Goal: Information Seeking & Learning: Learn about a topic

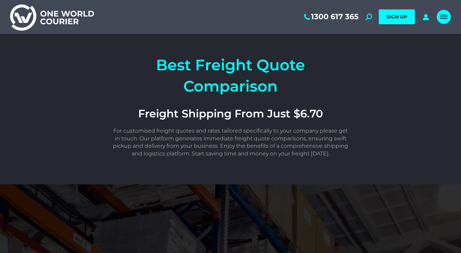
click at [447, 18] on div "Mobile menu icon" at bounding box center [443, 16] width 7 height 5
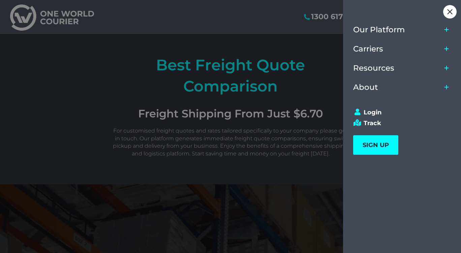
click at [449, 88] on icon "Main Menu" at bounding box center [446, 87] width 5 height 5
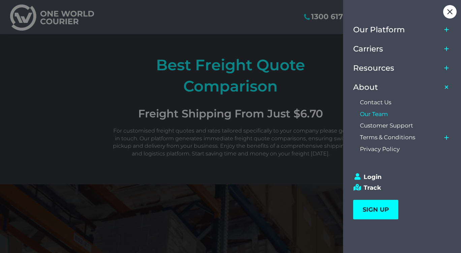
click at [388, 116] on span "Our Team" at bounding box center [374, 114] width 28 height 7
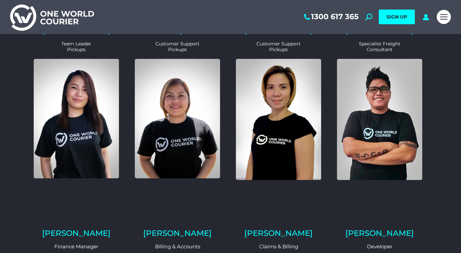
scroll to position [39, 0]
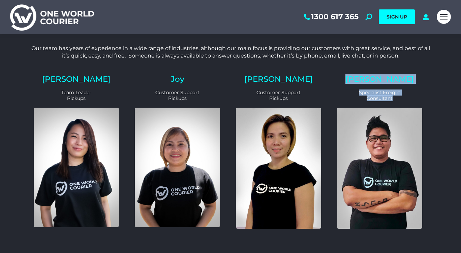
drag, startPoint x: 343, startPoint y: 79, endPoint x: 379, endPoint y: 179, distance: 105.3
click at [379, 179] on div "Eric Specialist Freight Consultant" at bounding box center [379, 155] width 96 height 171
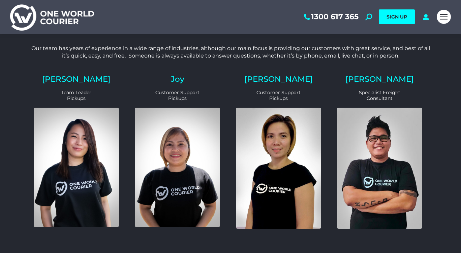
click at [429, 103] on div "Eric Specialist Freight Consultant" at bounding box center [381, 155] width 101 height 171
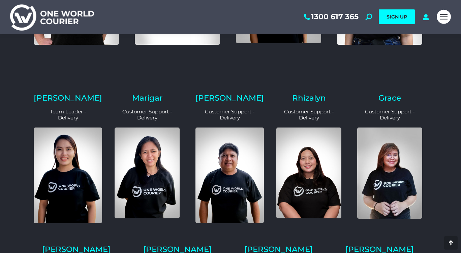
scroll to position [420, 0]
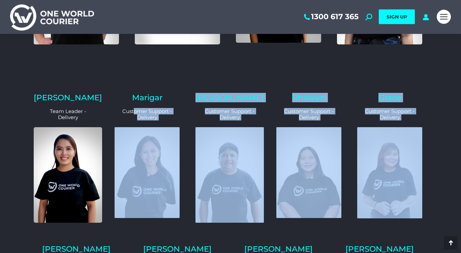
drag, startPoint x: 134, startPoint y: 107, endPoint x: 424, endPoint y: 172, distance: 297.2
click at [424, 172] on div "Karen Team Leader - Delivery Marigar​ Customer Support - Delivery Gerard Custom…" at bounding box center [230, 162] width 404 height 147
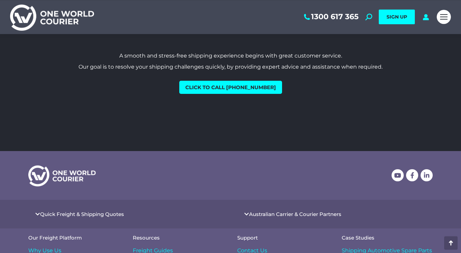
scroll to position [817, 0]
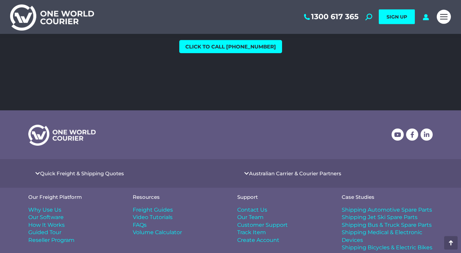
click at [155, 175] on h4 "Quick Freight & Shipping Quotes" at bounding box center [125, 173] width 195 height 15
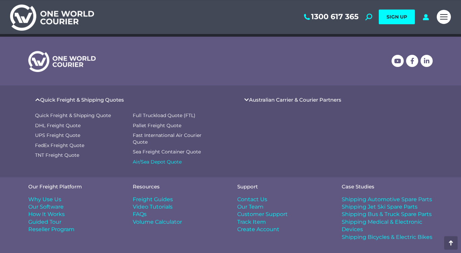
scroll to position [939, 0]
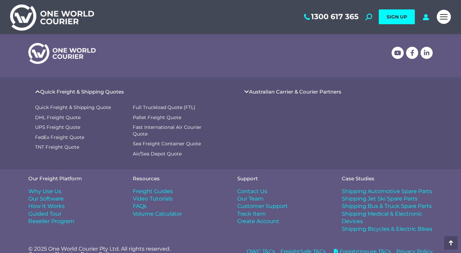
click at [375, 188] on span "Shipping Automotive Spare Parts" at bounding box center [387, 191] width 90 height 7
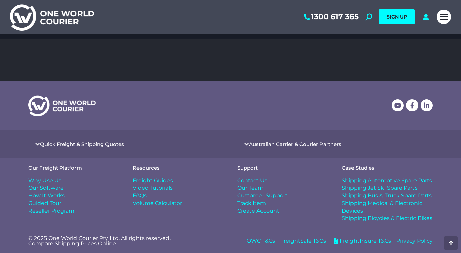
scroll to position [1015, 0]
